Goal: Task Accomplishment & Management: Manage account settings

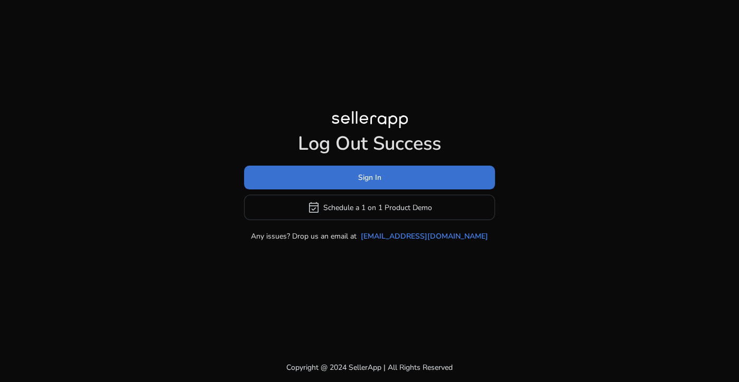
click at [370, 183] on span at bounding box center [369, 177] width 251 height 25
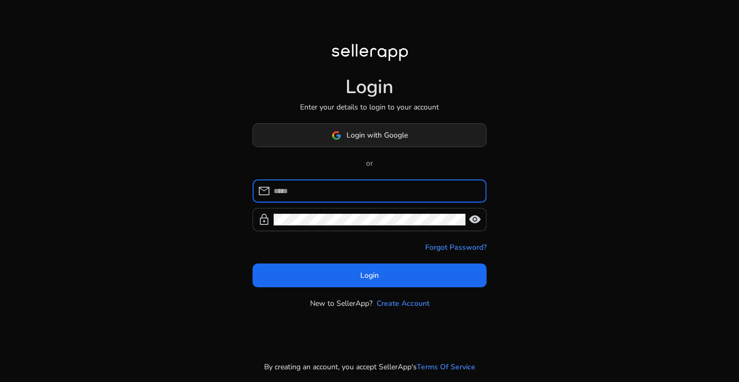
click at [310, 131] on span at bounding box center [369, 135] width 233 height 25
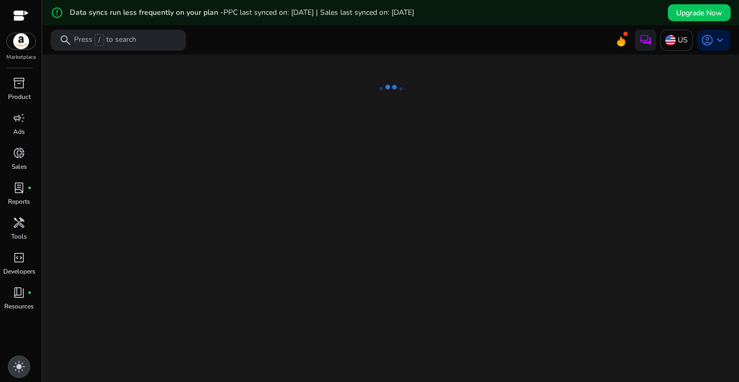
click at [18, 372] on span "light_mode" at bounding box center [19, 366] width 13 height 13
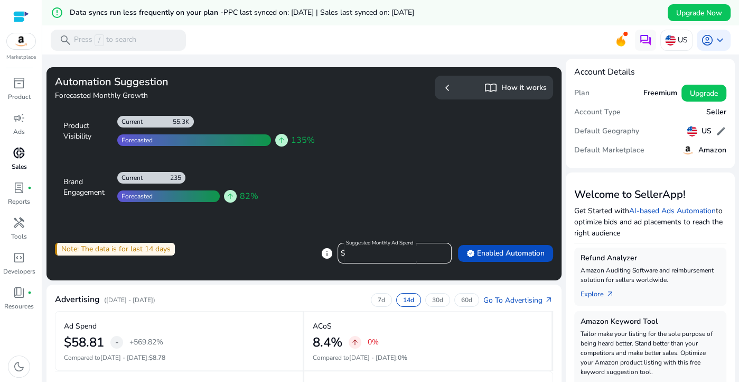
click at [24, 155] on span "donut_small" at bounding box center [19, 152] width 13 height 13
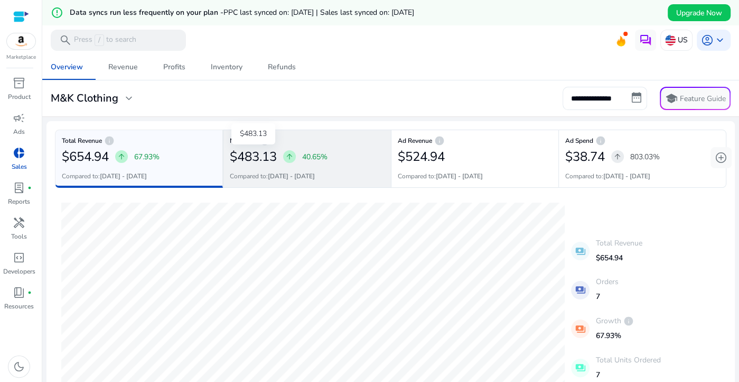
click at [254, 161] on h2 "$483.13" at bounding box center [253, 156] width 47 height 15
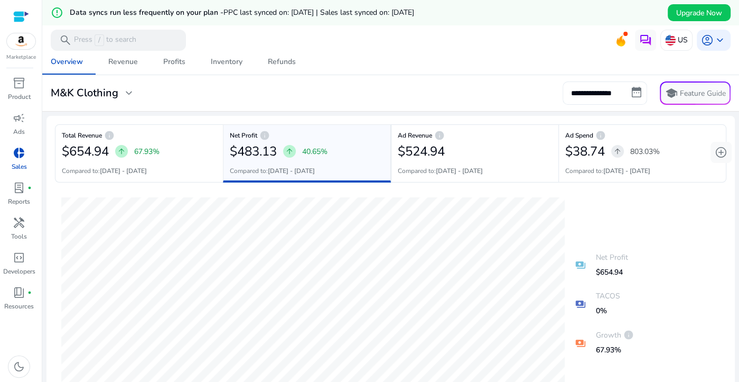
scroll to position [2, 0]
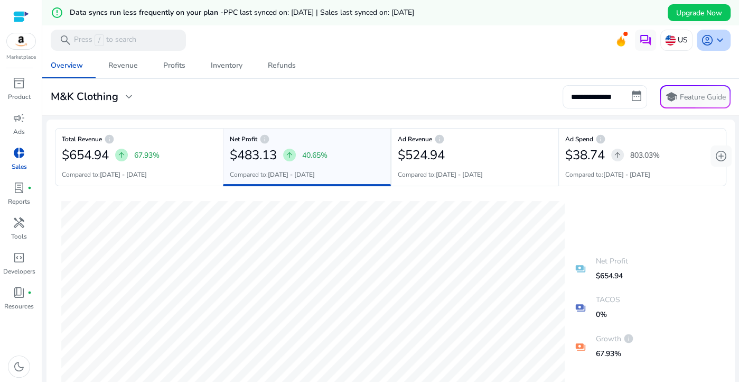
click at [714, 46] on span "account_circle" at bounding box center [707, 40] width 13 height 13
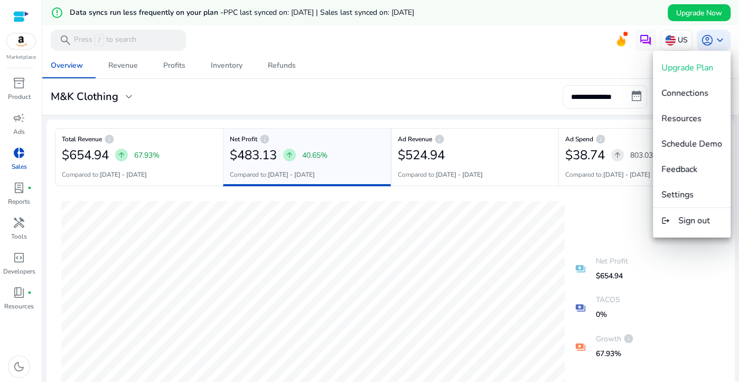
click at [562, 51] on div at bounding box center [369, 191] width 739 height 382
